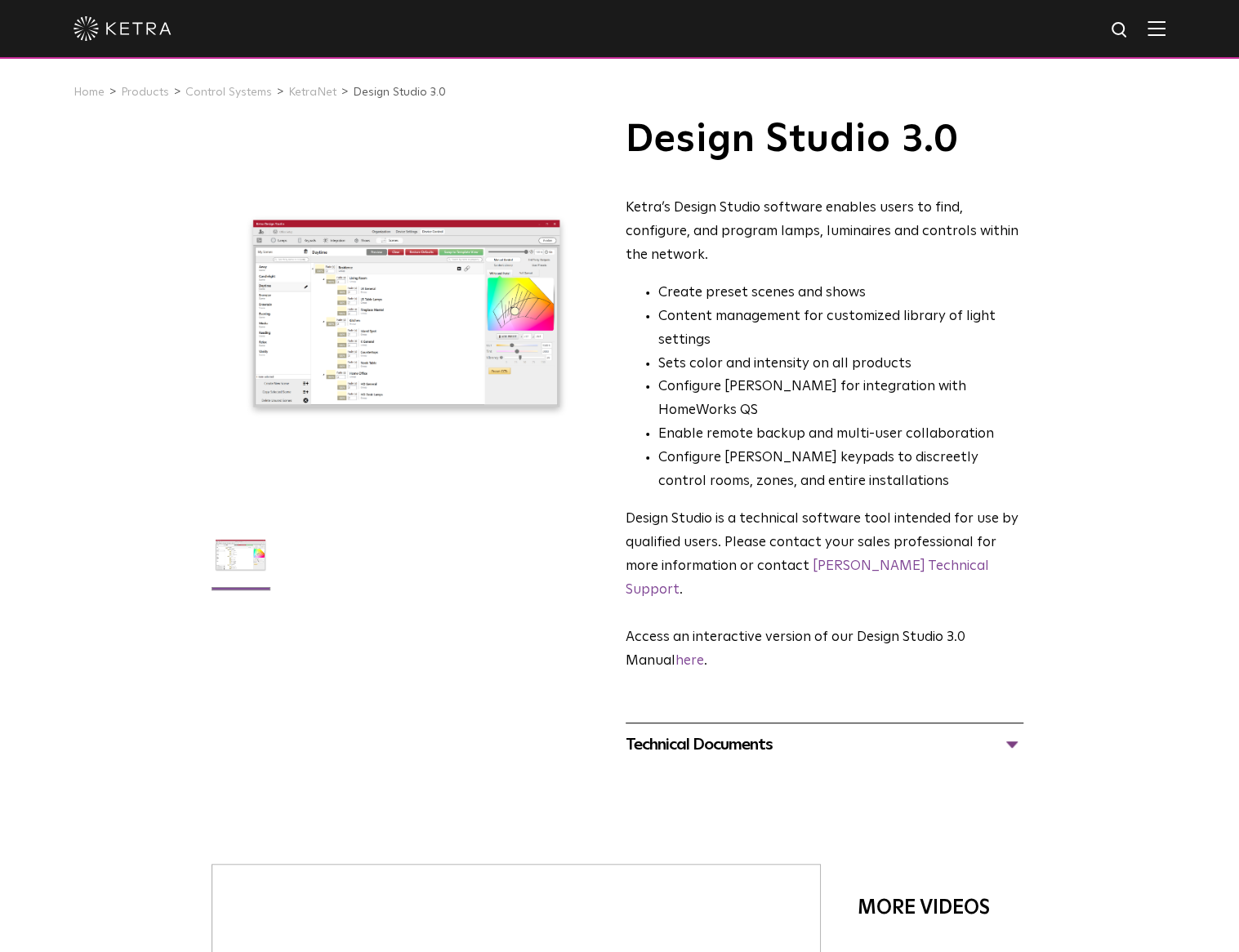
click at [1179, 35] on div at bounding box center [619, 29] width 1239 height 59
click at [1165, 31] on img at bounding box center [1156, 28] width 18 height 16
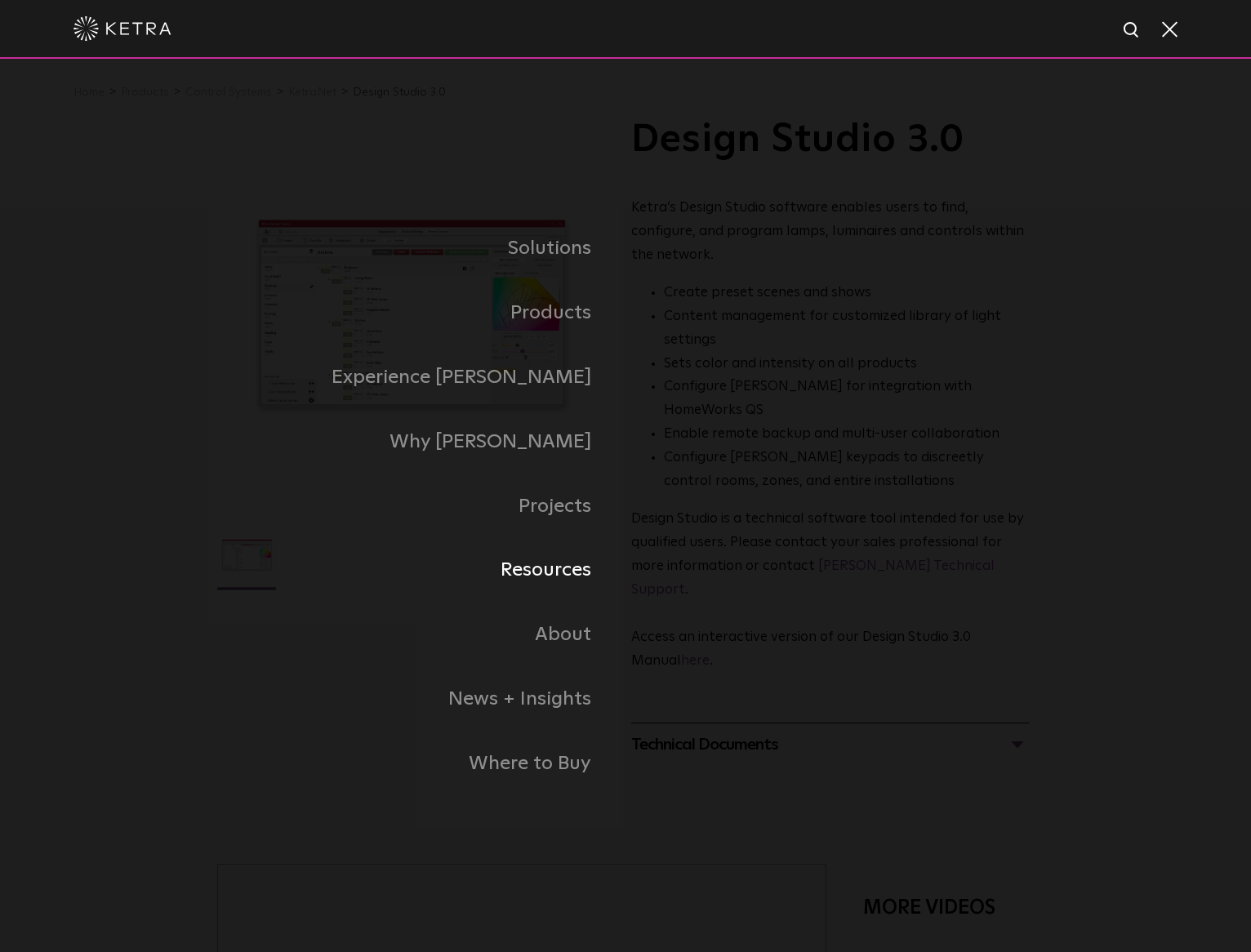
click at [559, 589] on link "Resources" at bounding box center [421, 570] width 408 height 64
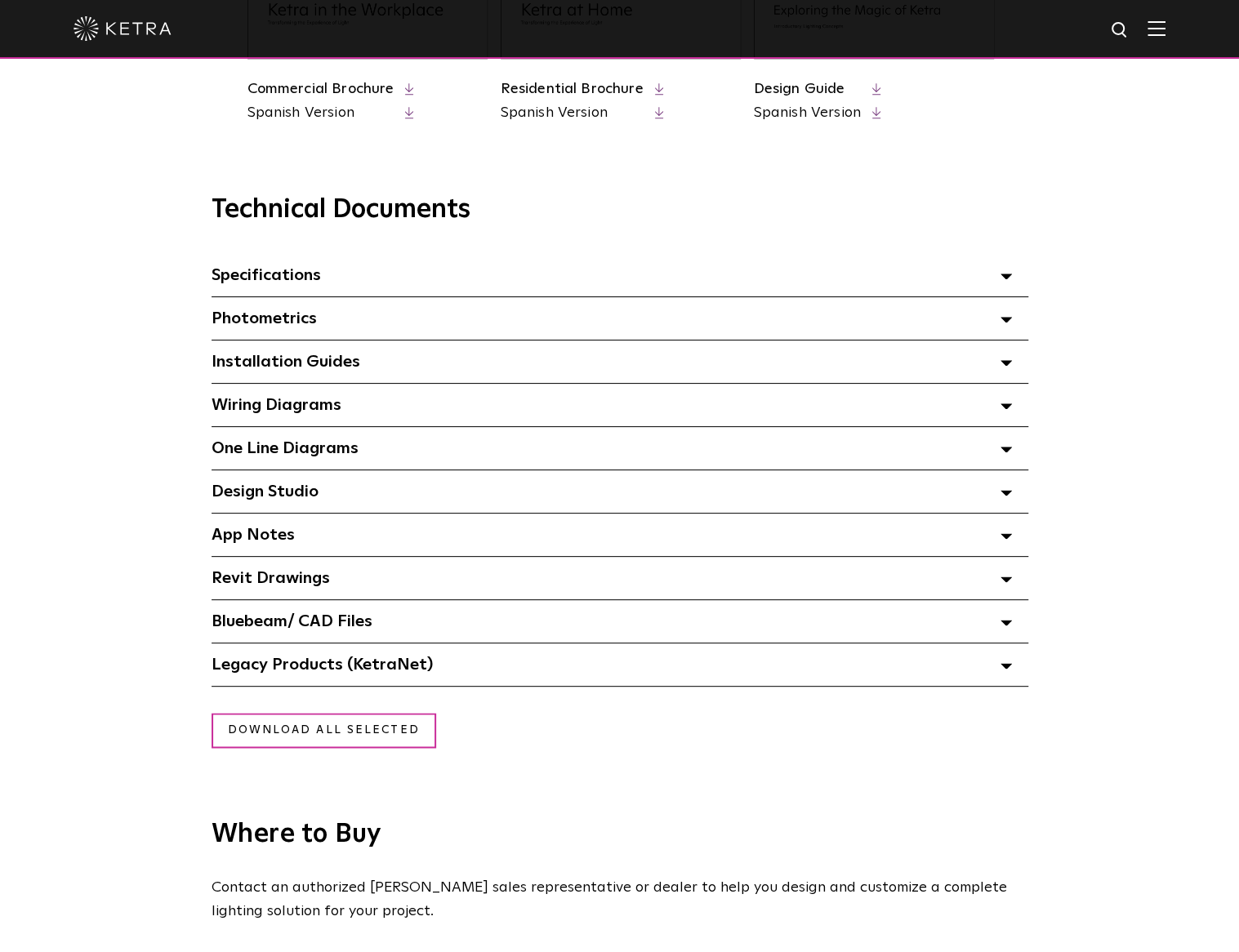
scroll to position [1061, 0]
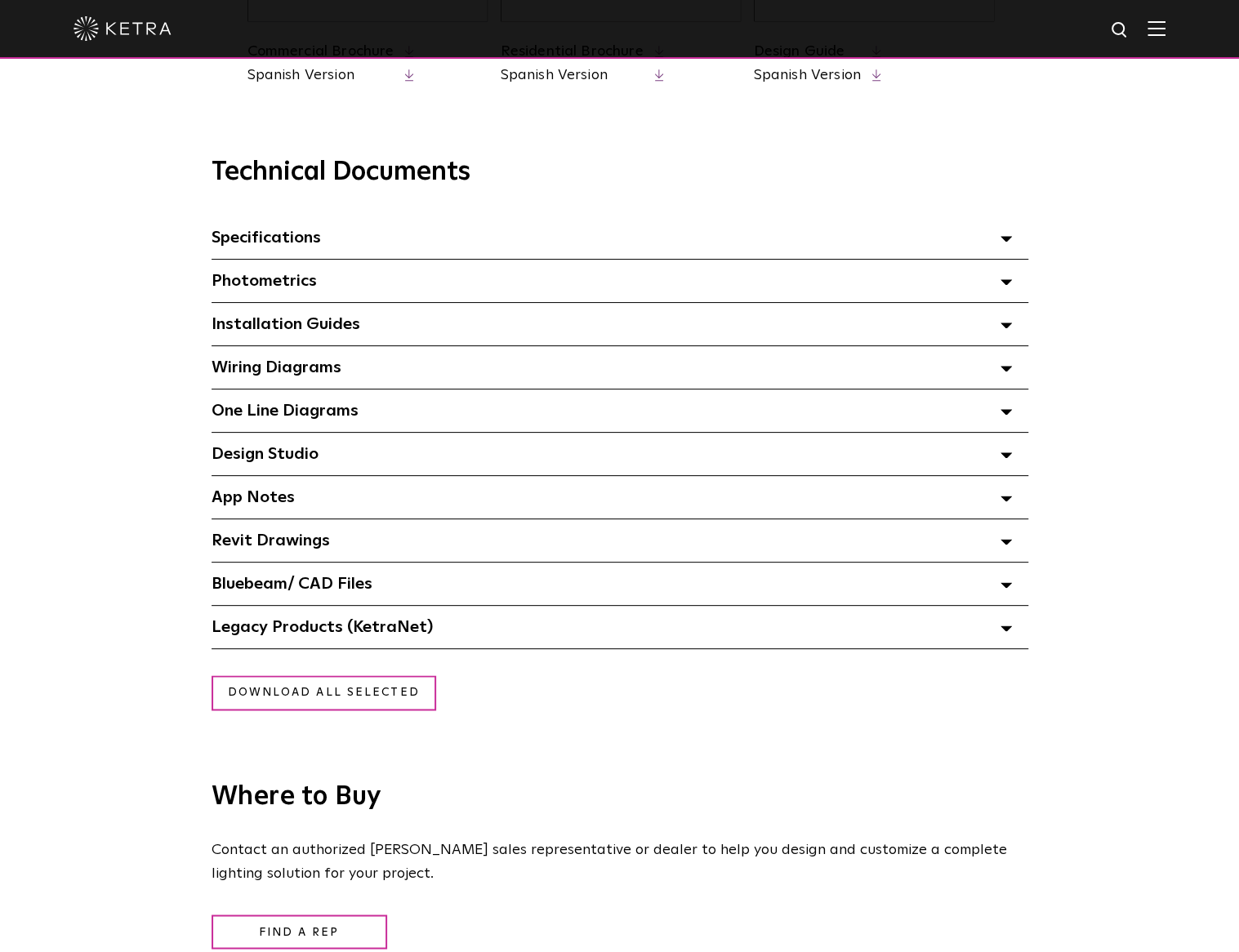
click at [447, 626] on div "Legacy Products (KetraNet) Select checkboxes to use the bulk download option be…" at bounding box center [620, 626] width 817 height 42
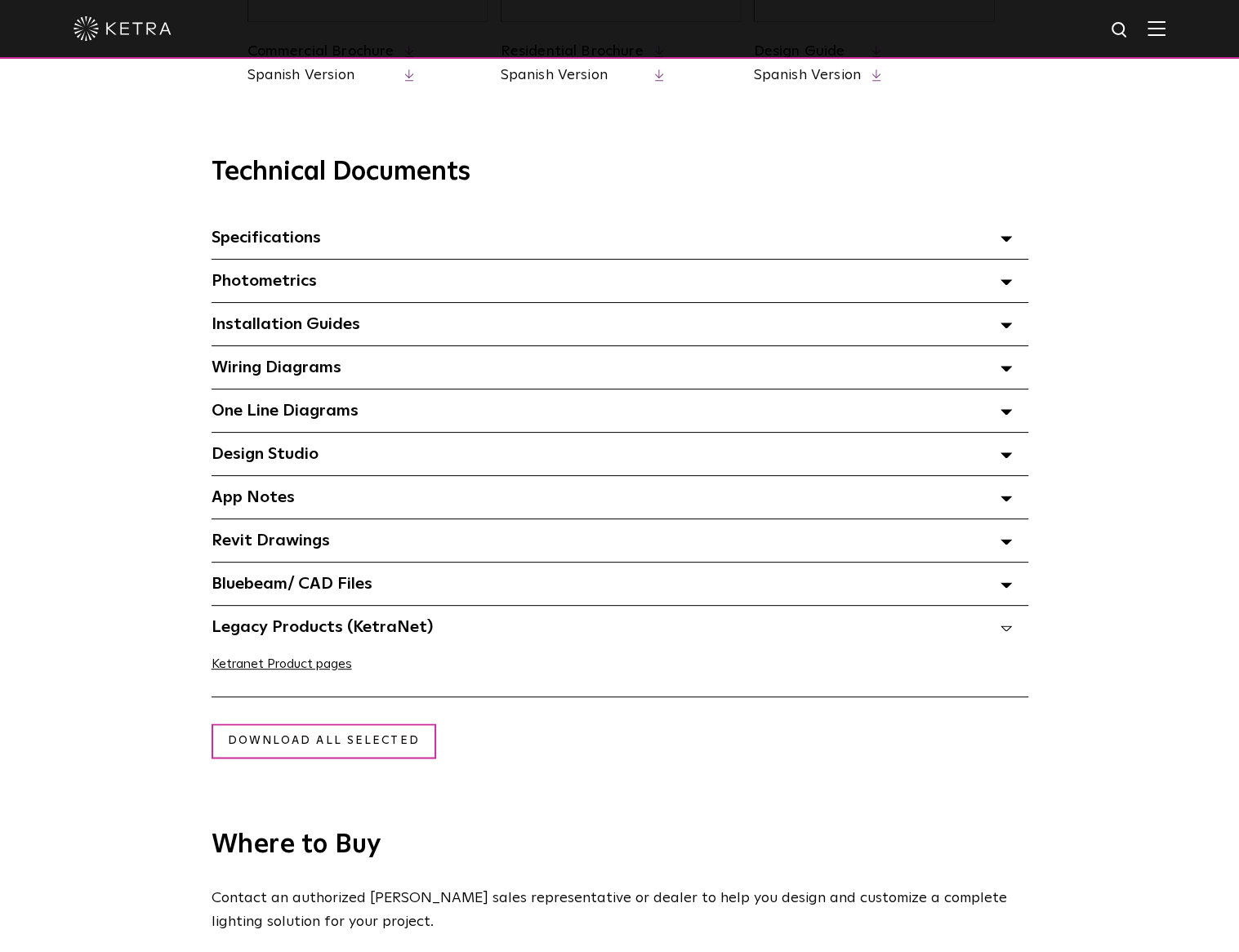
click at [303, 453] on span "Design Studio Select checkboxes to use the bulk download option below" at bounding box center [264, 454] width 107 height 17
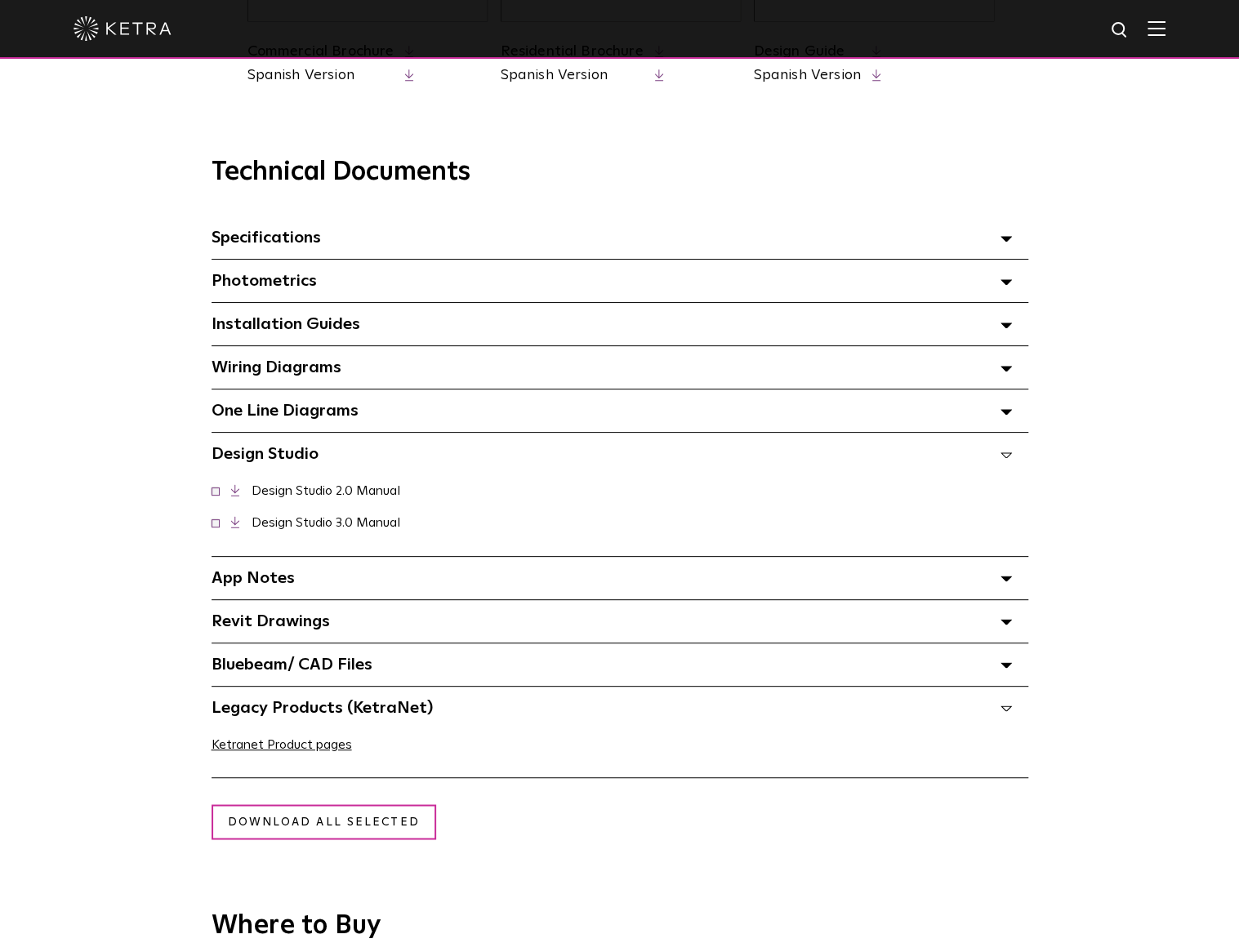
click at [317, 517] on link "Design Studio 3.0 Manual" at bounding box center [326, 522] width 149 height 13
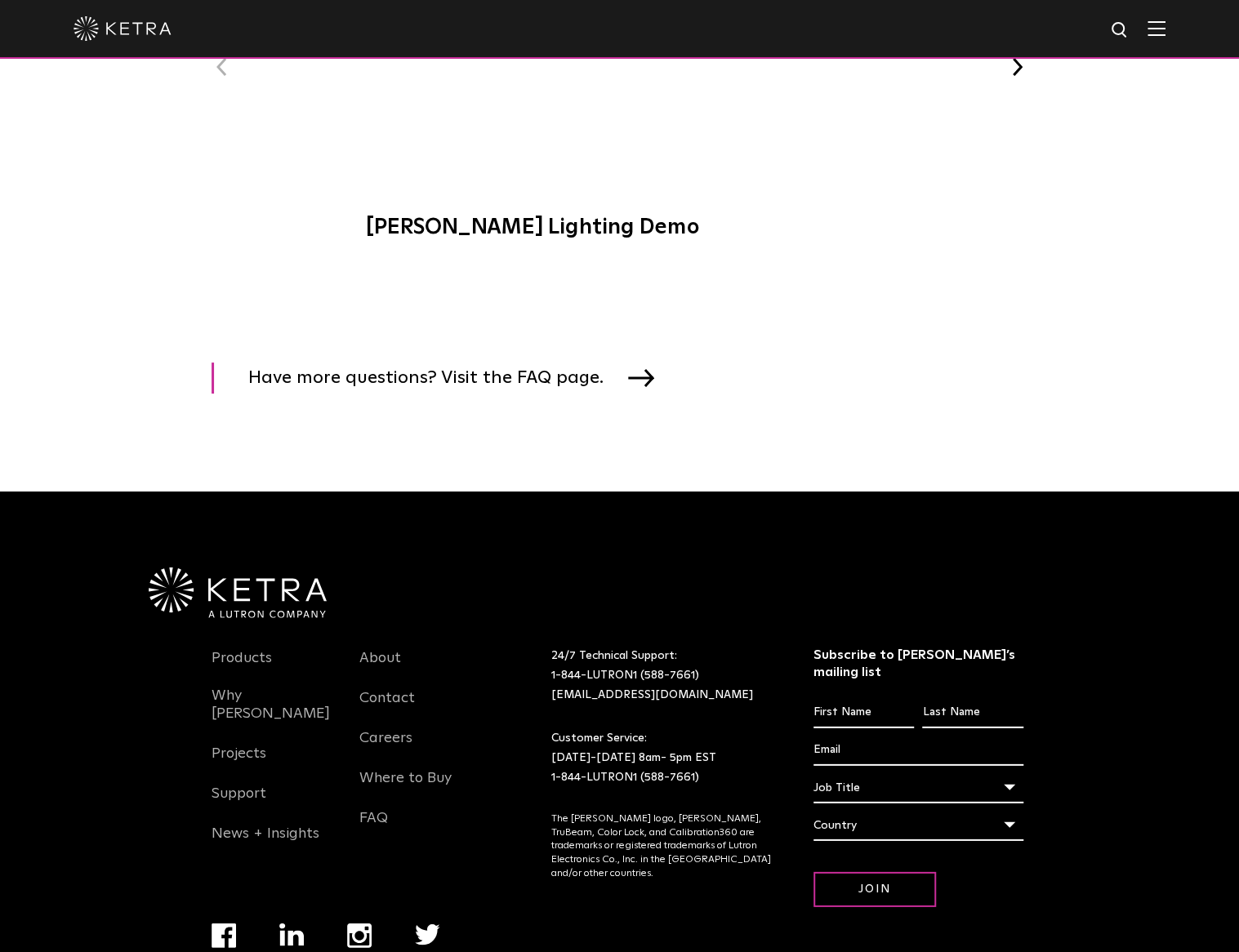
scroll to position [2474, 0]
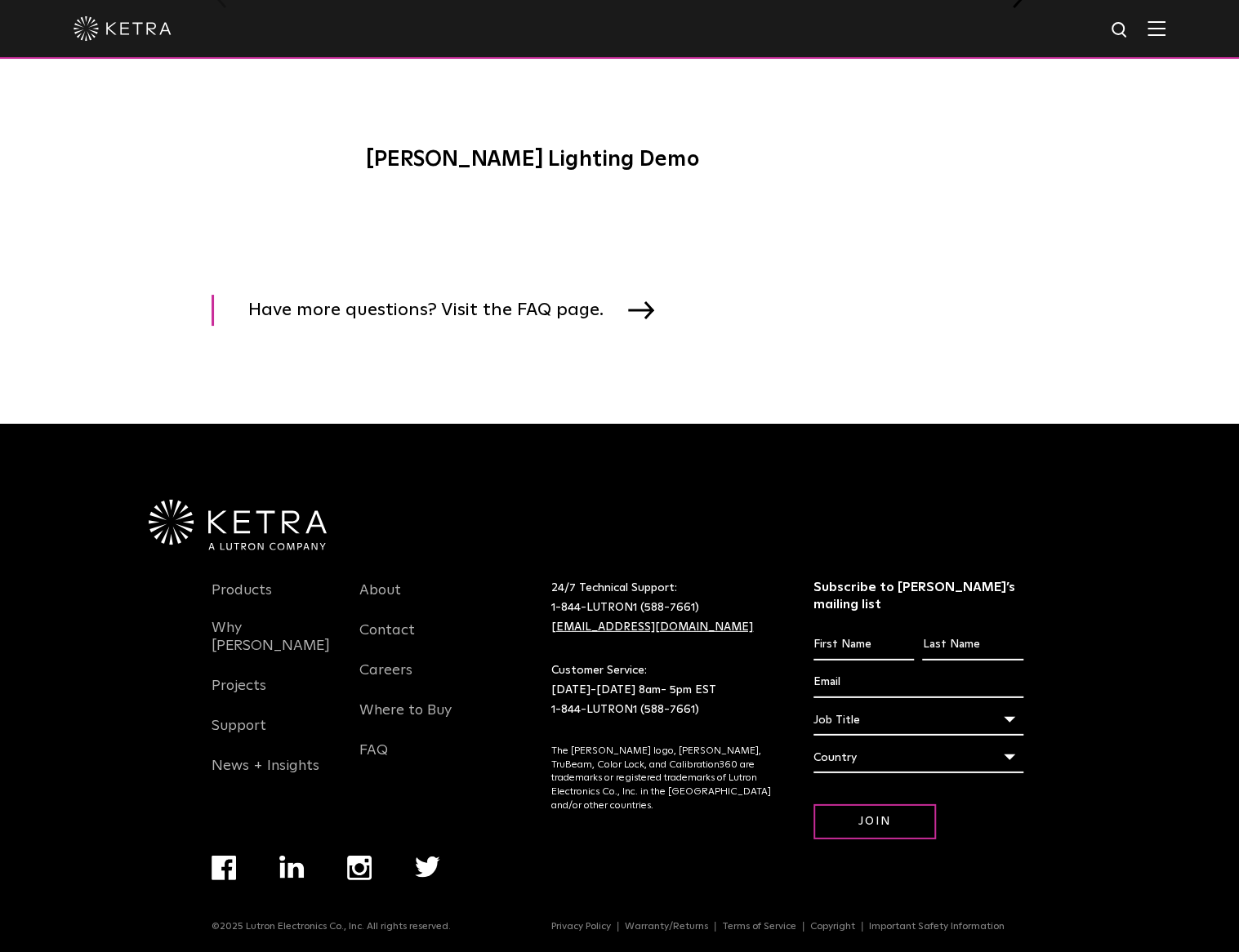
click at [570, 631] on link "[EMAIL_ADDRESS][DOMAIN_NAME]" at bounding box center [652, 627] width 202 height 12
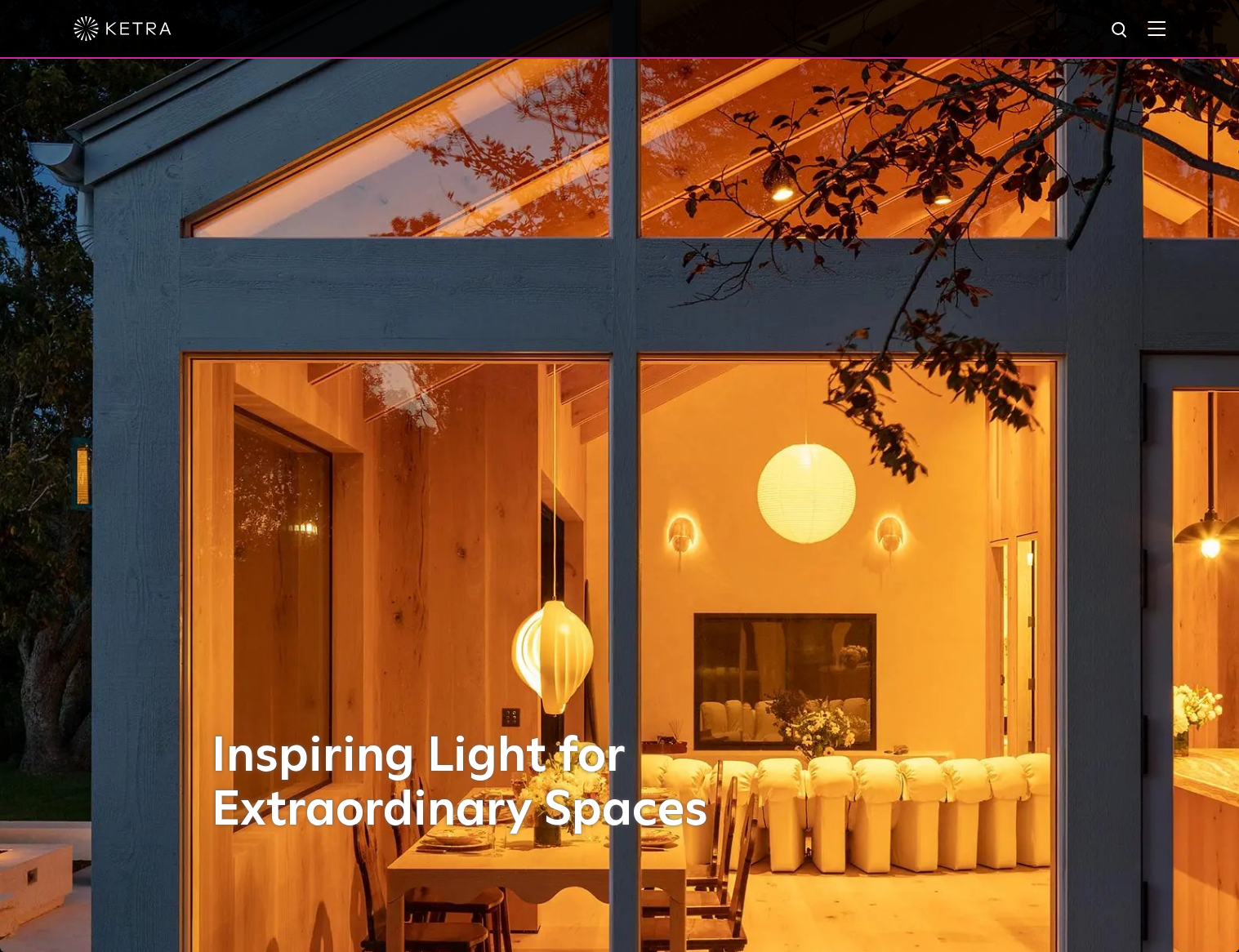
click at [1165, 26] on img at bounding box center [1156, 28] width 18 height 16
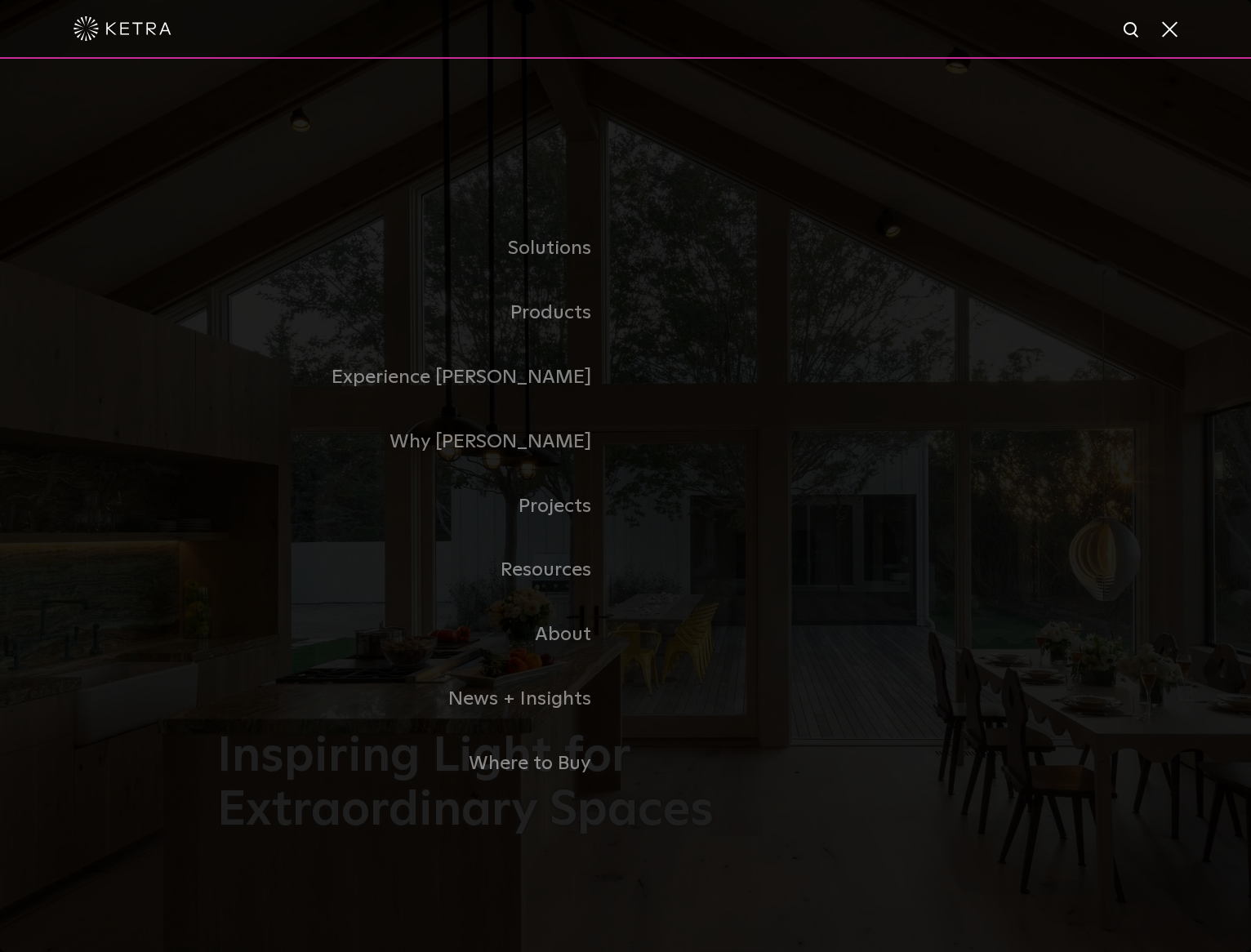
click at [1179, 33] on div at bounding box center [626, 29] width 1251 height 59
click at [1165, 34] on span at bounding box center [1168, 29] width 18 height 17
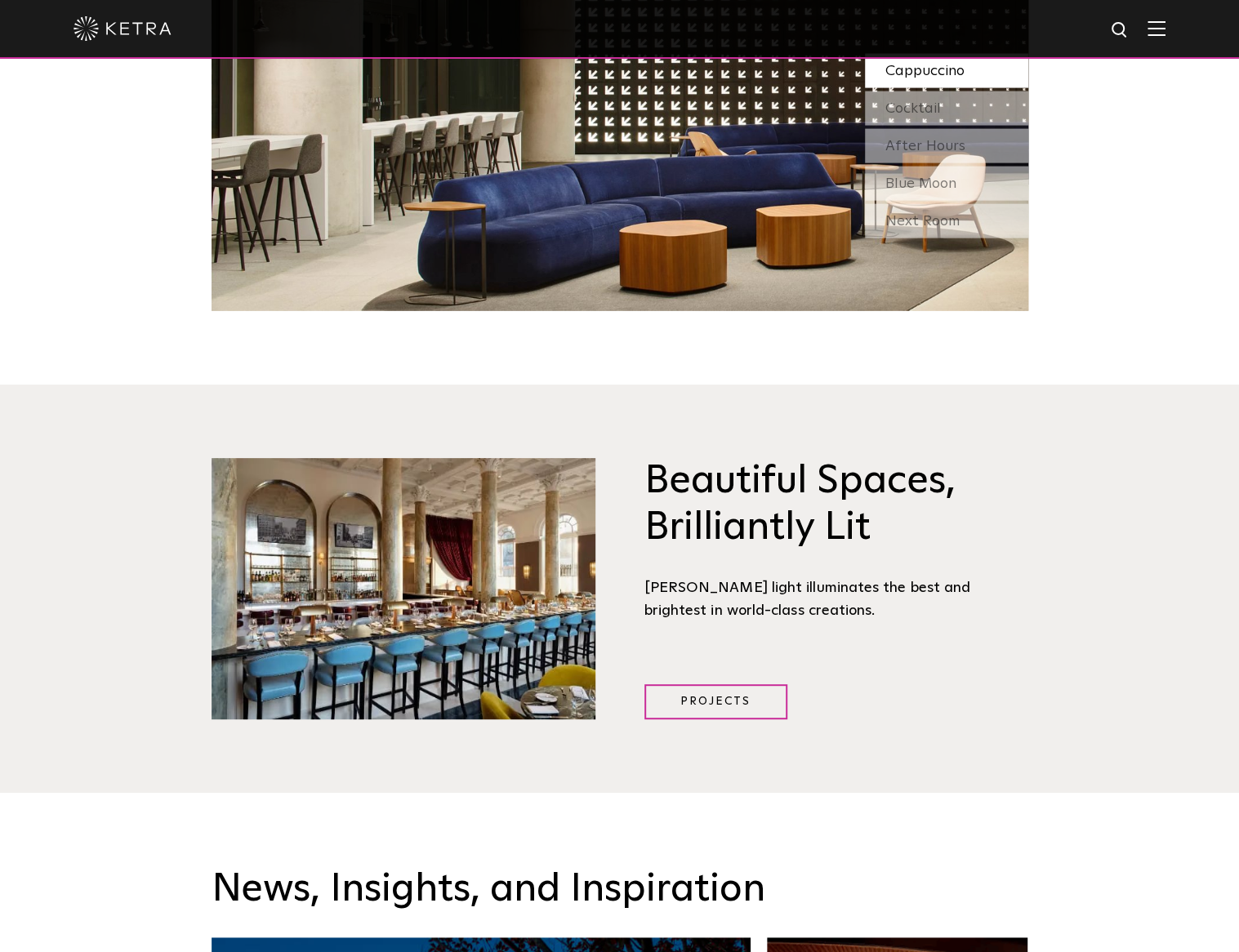
scroll to position [2368, 0]
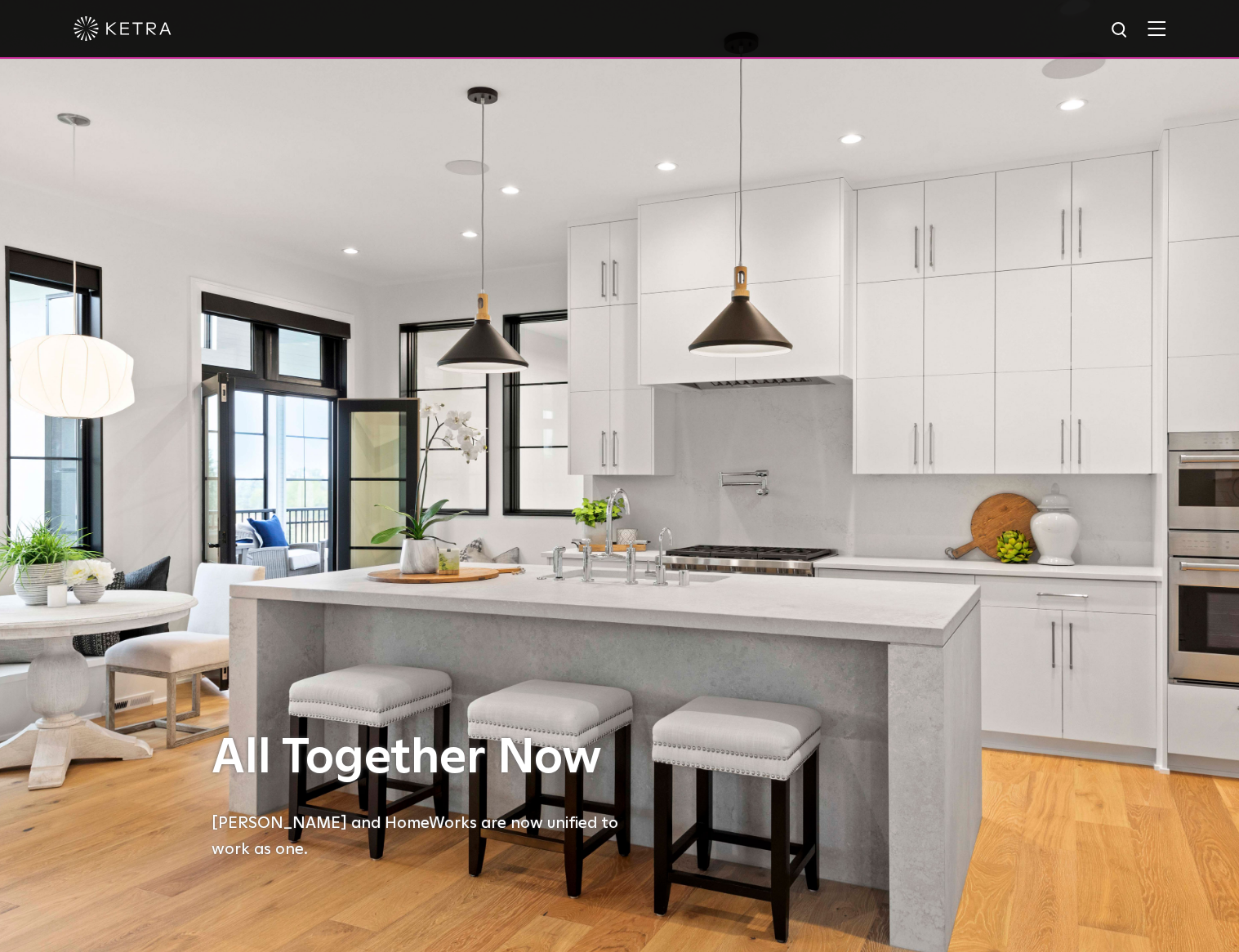
click at [1189, 27] on div at bounding box center [619, 29] width 1239 height 59
click at [1183, 29] on div at bounding box center [619, 29] width 1239 height 59
click at [1165, 31] on img at bounding box center [1156, 28] width 18 height 16
